Goal: Task Accomplishment & Management: Complete application form

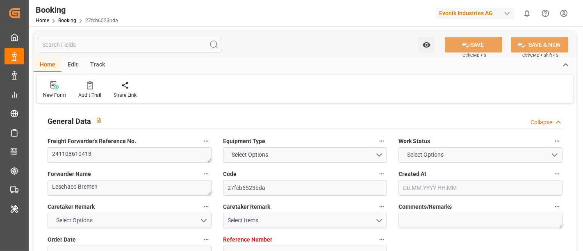
type input "7001003551"
type input "9401283"
type input "ONE"
type input "Ocean Network Express"
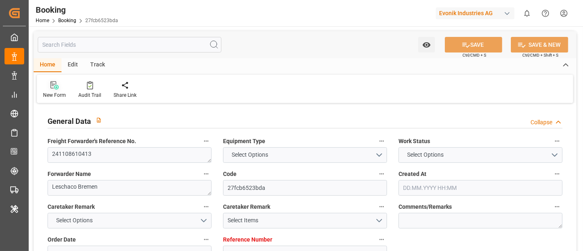
type input "NLRTM"
type input "USNYC"
type input "17"
type input "10"
type input "0"
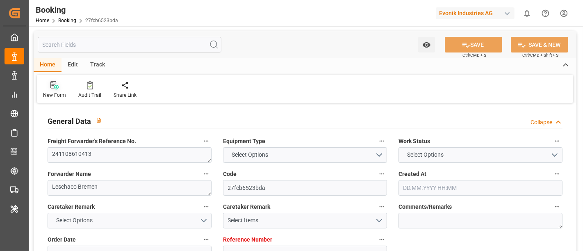
type input "-10"
type input "15.10.2024 14:05"
type input "15.10.2024"
type input "04.12.2024"
type input "16.10.2024"
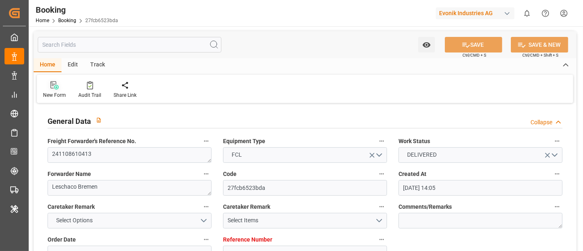
type input "16.10.2024 00:00"
type input "30.10.2024 00:00"
type input "16.10.2024"
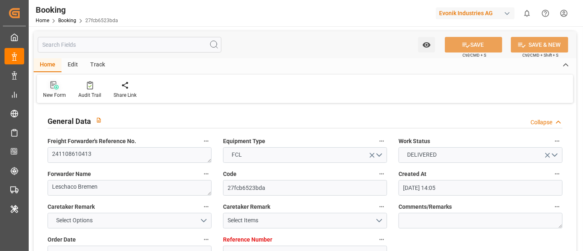
type input "08.11.2024 14:05"
type input "08.11.2024 00:00"
type input "08.11.2024"
type input "08.11.2024 14:05"
type input "04.11.2024 11:31"
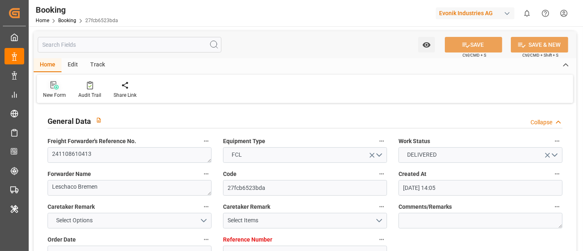
type input "25.11.2024 00:00"
type input "05.12.2024 00:00"
type input "18.11.2024"
type input "25.11.2024 00:00"
type input "26.11.2024 00:00"
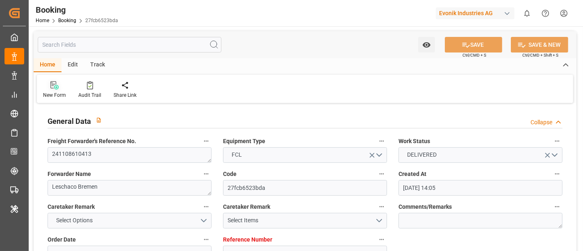
type input "26.11.2024 00:00"
type input "08.11.2024"
type input "27.11.2024 10:35"
type input "20.11.2024"
type input "08.11.2024"
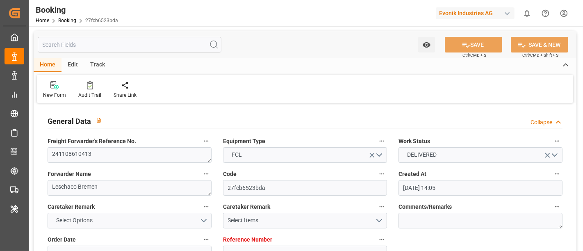
click at [471, 14] on div "Evonik Industries AG" at bounding box center [475, 13] width 79 height 12
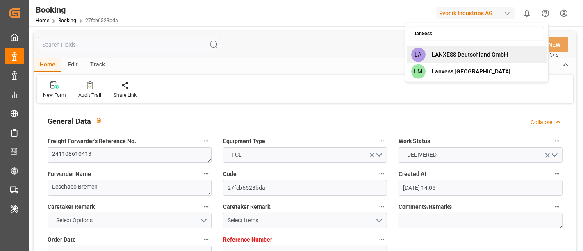
type input "lanxess"
click at [480, 54] on span "LANXESS Deutschland GmbH" at bounding box center [470, 54] width 76 height 9
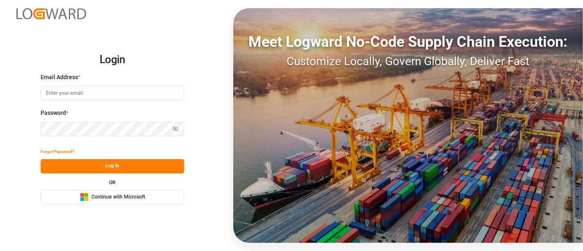
click at [145, 194] on span "Continue with Microsoft" at bounding box center [118, 196] width 54 height 7
click at [169, 195] on button "Microsoft Logo Continue with Microsoft" at bounding box center [112, 197] width 143 height 14
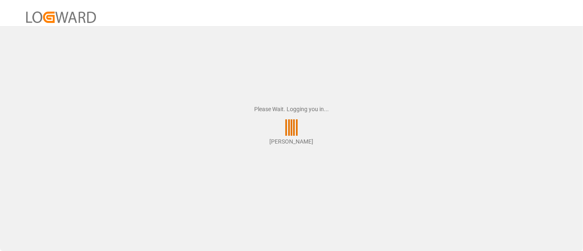
click at [368, 107] on div "Please Wait. Logging you in... [PERSON_NAME]" at bounding box center [291, 125] width 583 height 251
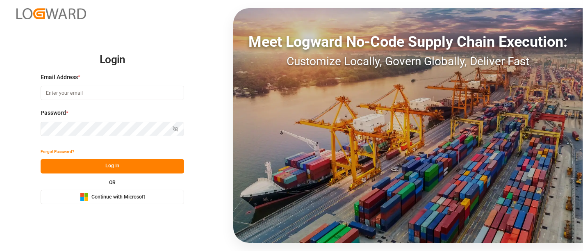
click at [122, 201] on div "Microsoft Logo Continue with Microsoft" at bounding box center [112, 197] width 65 height 9
click at [129, 195] on span "Continue with Microsoft" at bounding box center [118, 196] width 54 height 7
